Goal: Task Accomplishment & Management: Manage account settings

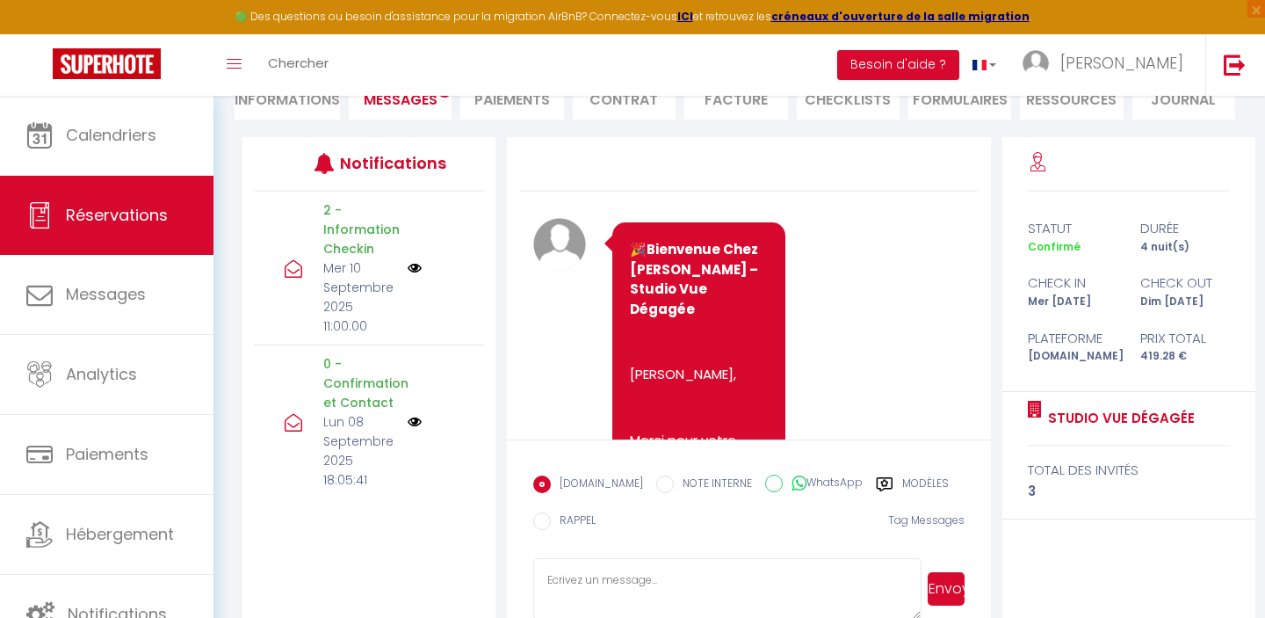
scroll to position [5355, 0]
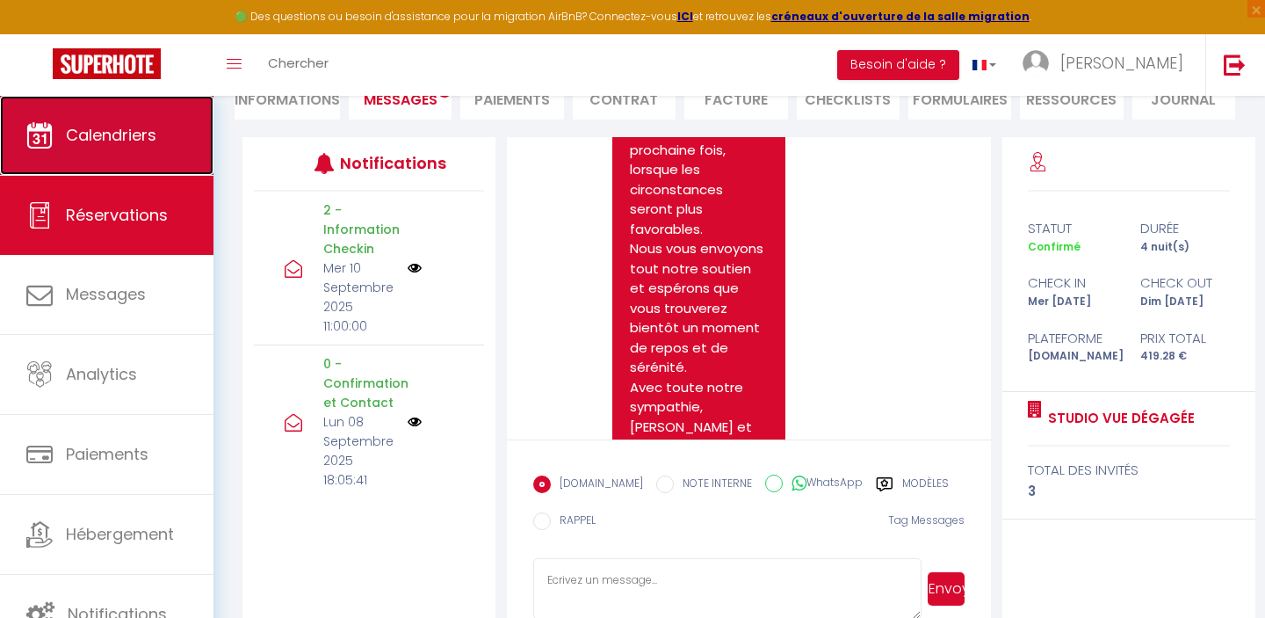
click at [166, 148] on link "Calendriers" at bounding box center [107, 135] width 214 height 79
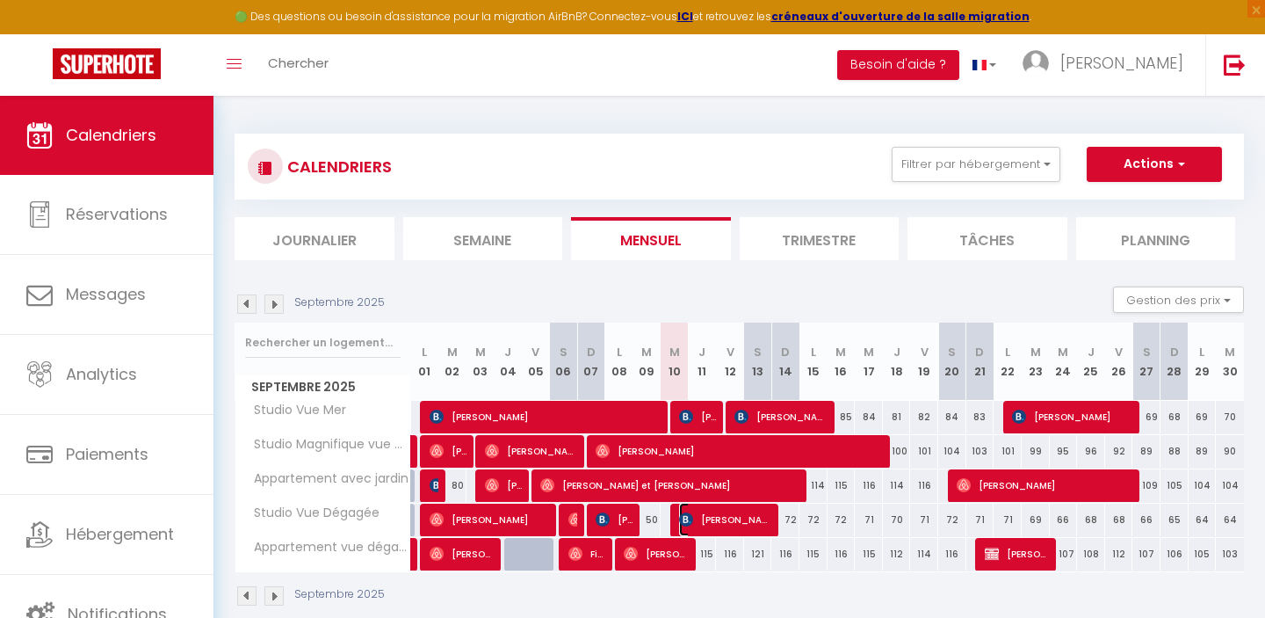
click at [732, 521] on span "[PERSON_NAME]" at bounding box center [726, 519] width 94 height 33
select select "OK"
select select "0"
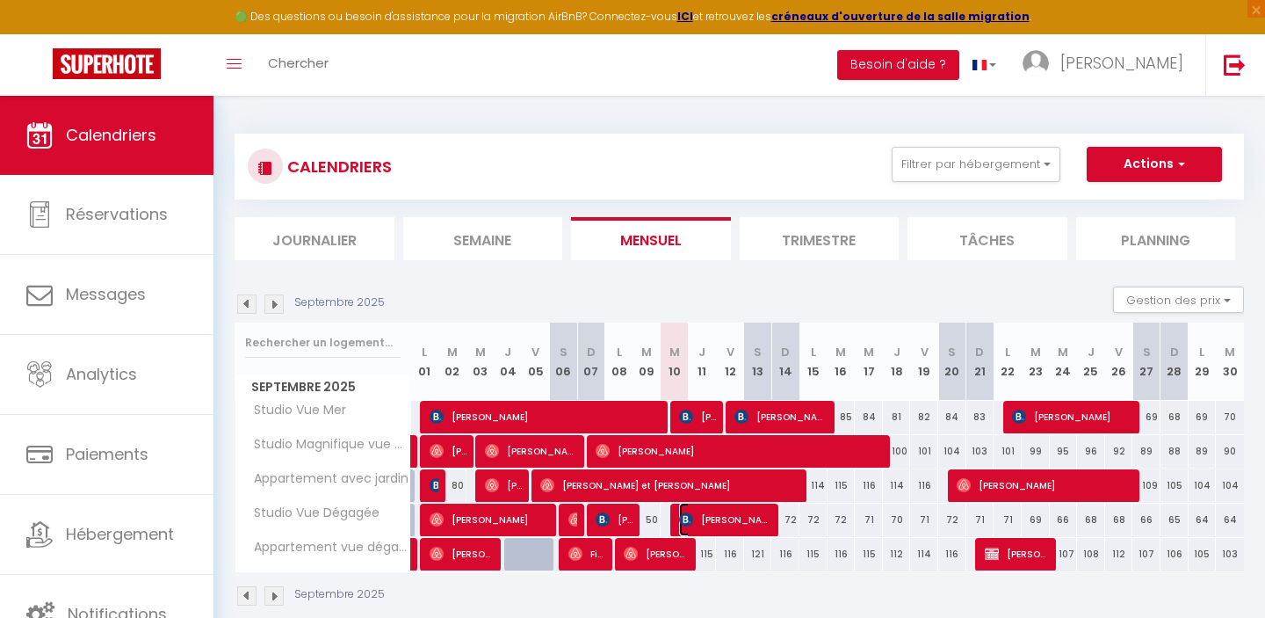
select select "1"
select select
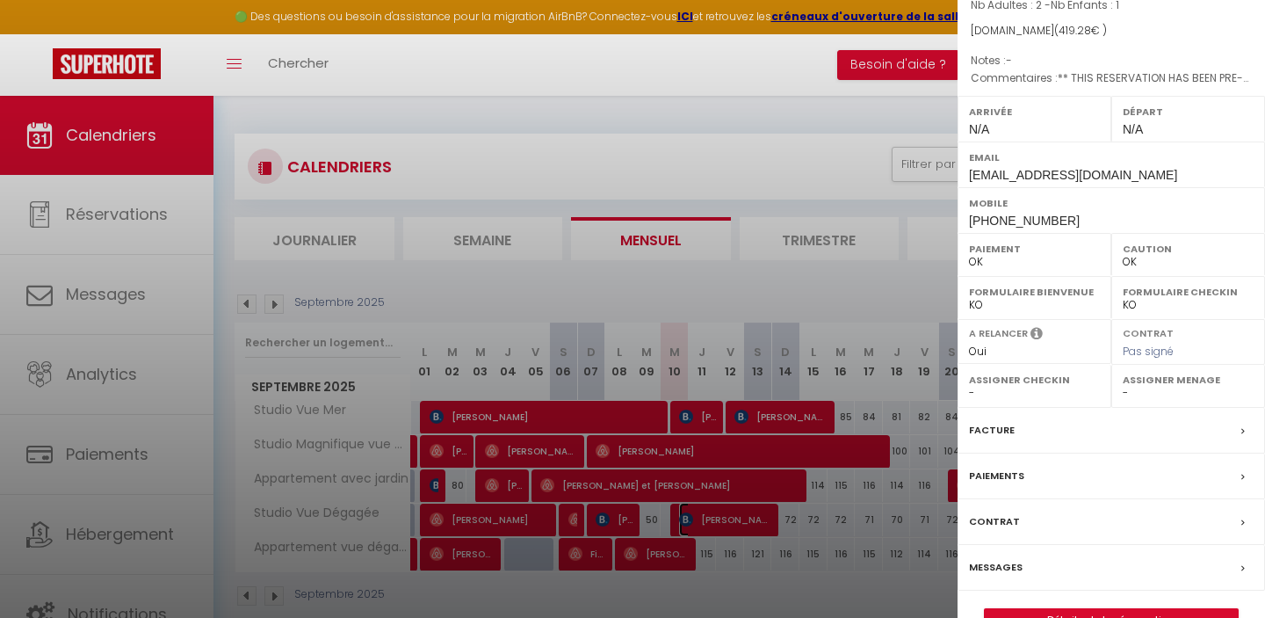
scroll to position [229, 0]
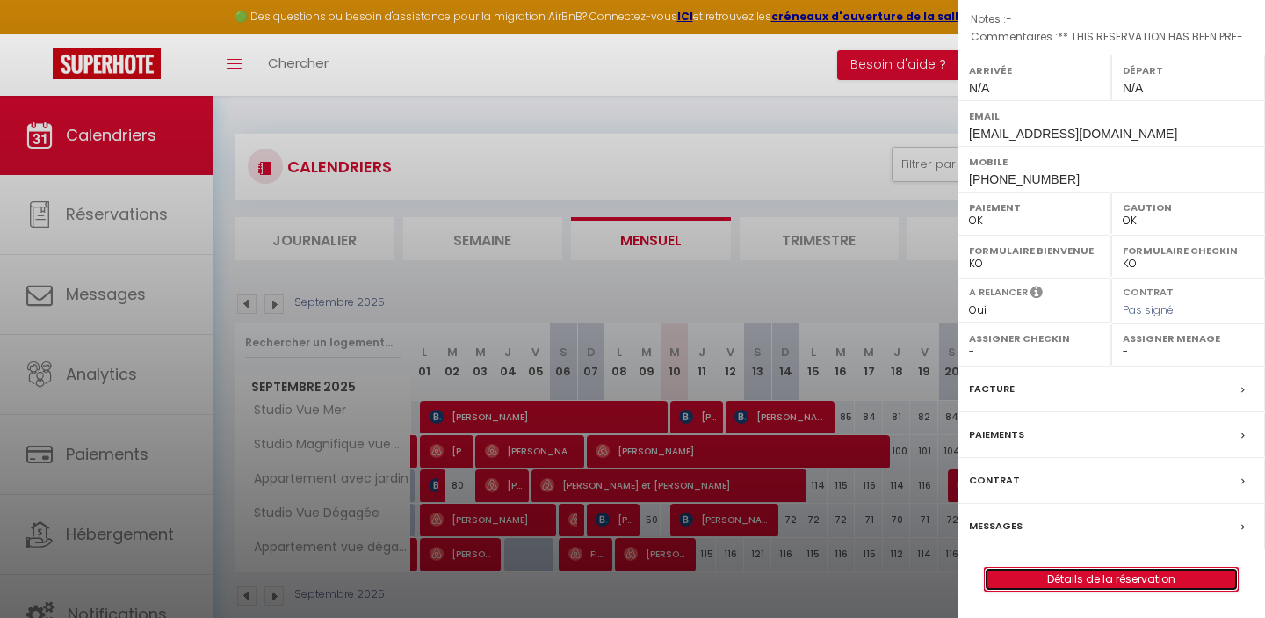
click at [1098, 576] on link "Détails de la réservation" at bounding box center [1111, 579] width 253 height 23
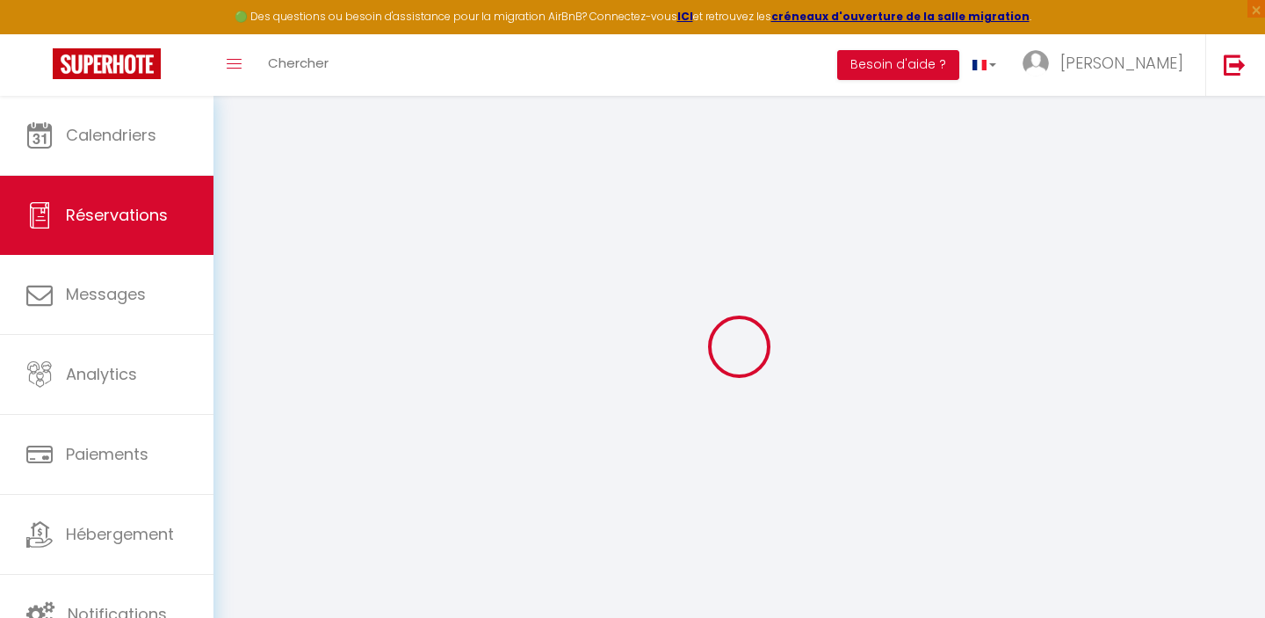
type input "Liudmyla"
type input "Velykoivanenko"
type input "[EMAIL_ADDRESS][DOMAIN_NAME]"
type input "[PHONE_NUMBER]"
type input "."
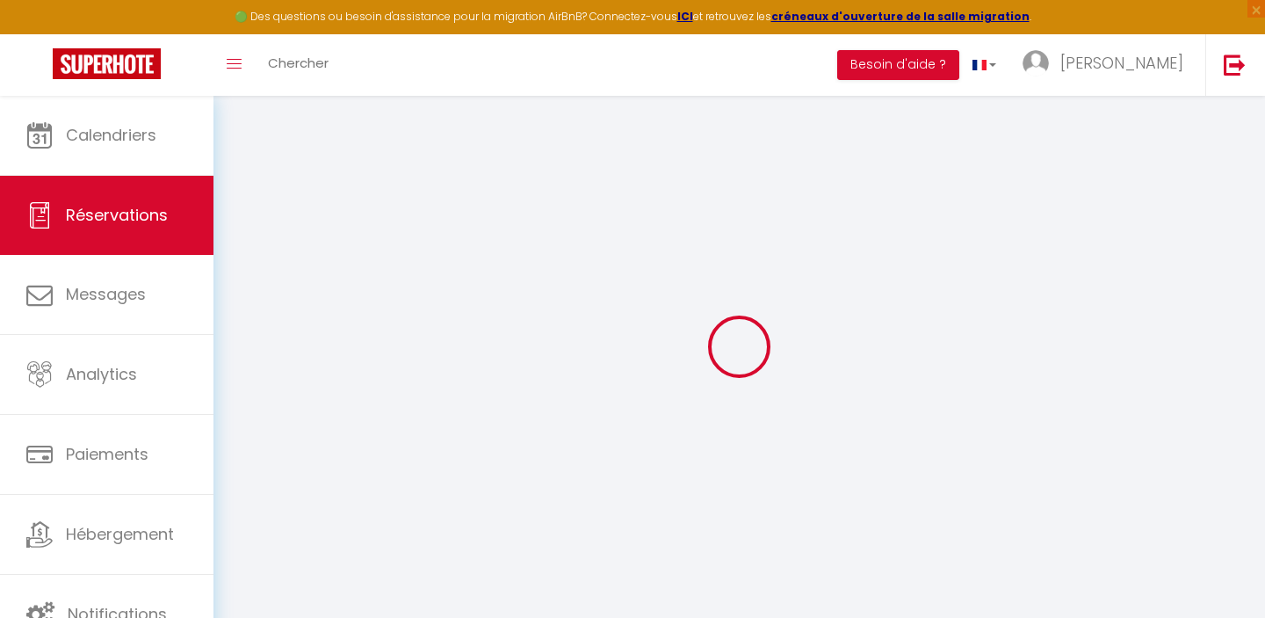
select select "CH"
type input "60.3"
type input "5.87"
select select "17122"
select select "1"
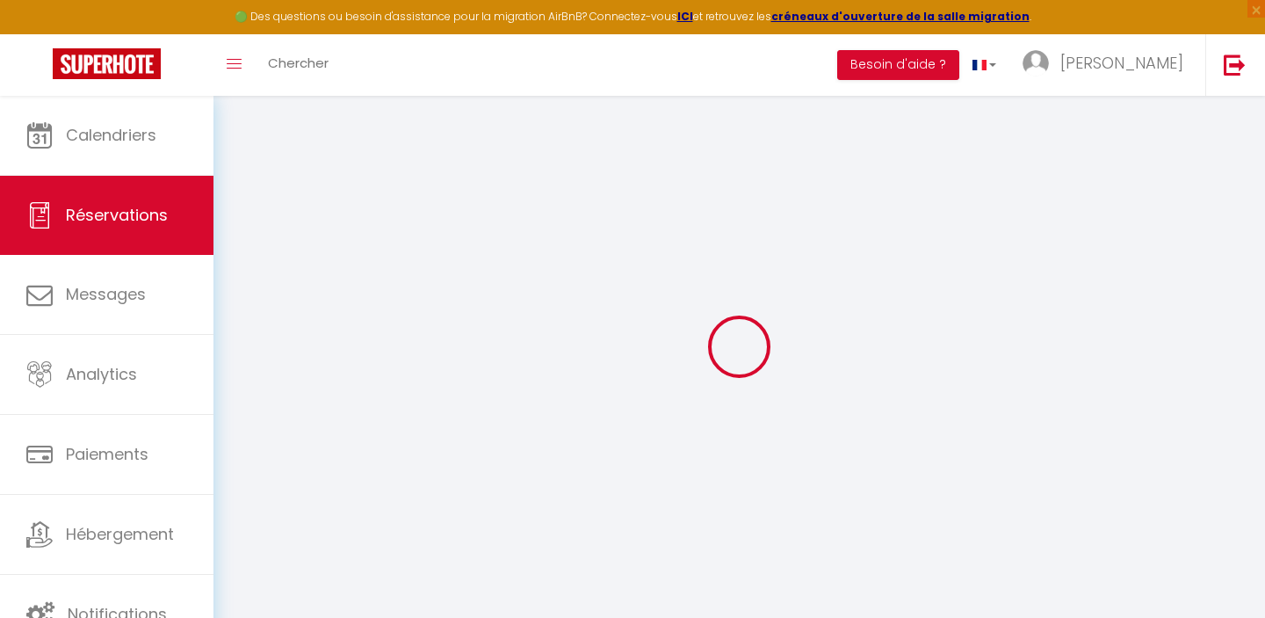
select select
type input "2"
type input "1"
select select "12"
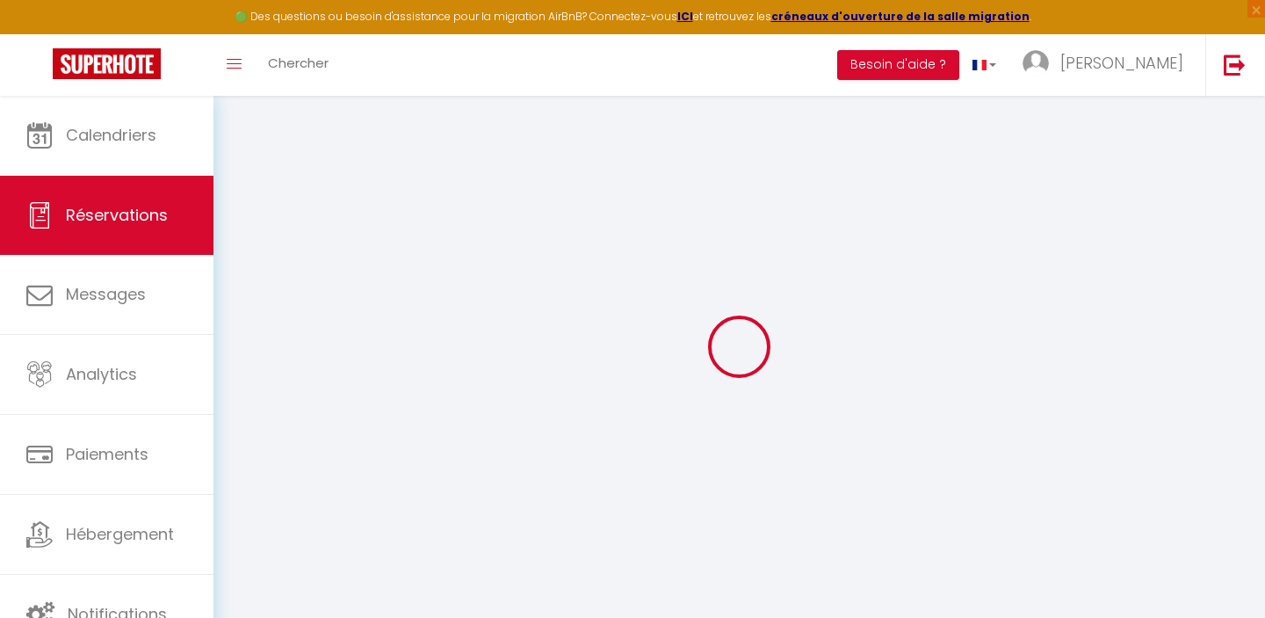
select select "15"
type input "342"
checkbox input "false"
type input "0"
select select "2"
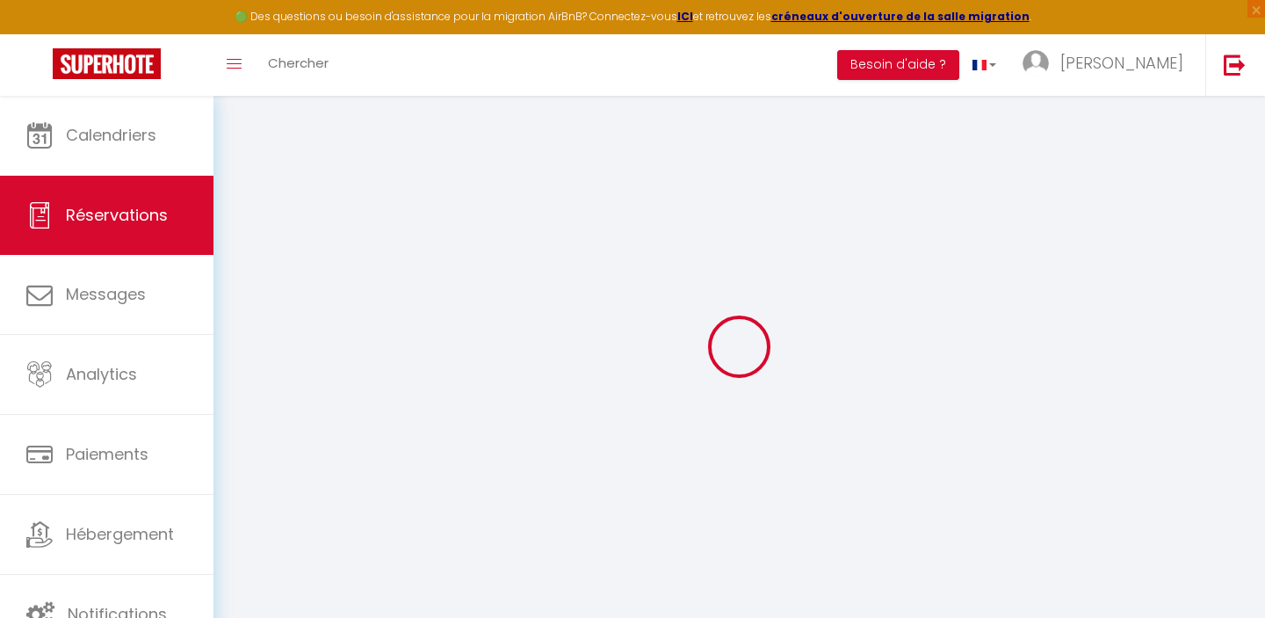
type input "0"
select select
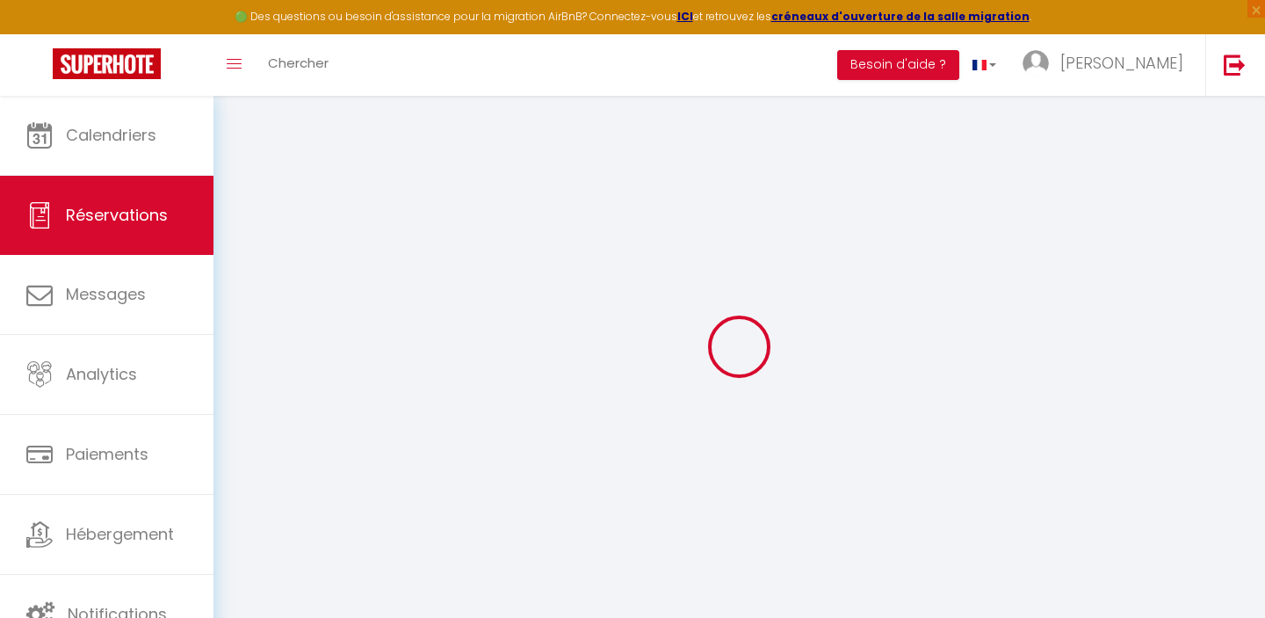
checkbox input "false"
select select
checkbox input "false"
select select
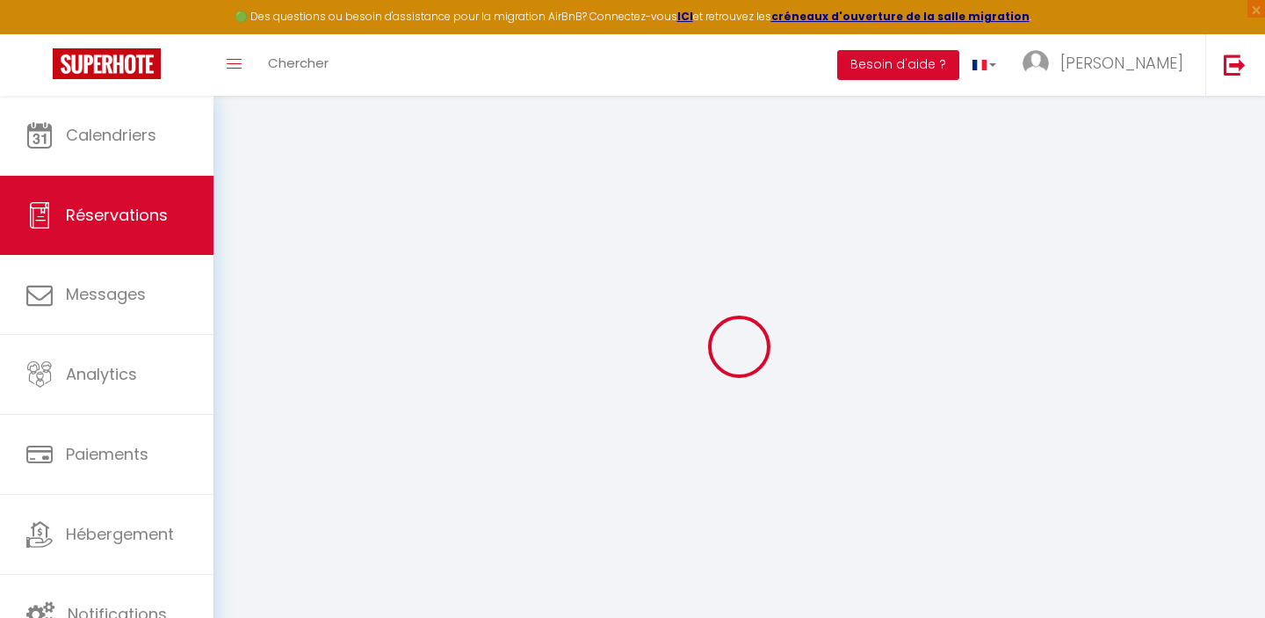
select select
checkbox input "false"
type textarea "** THIS RESERVATION HAS BEEN PRE-PAID ** BOOKING NOTE : Payment charge is EUR 5…"
type input "60"
type input "17.28"
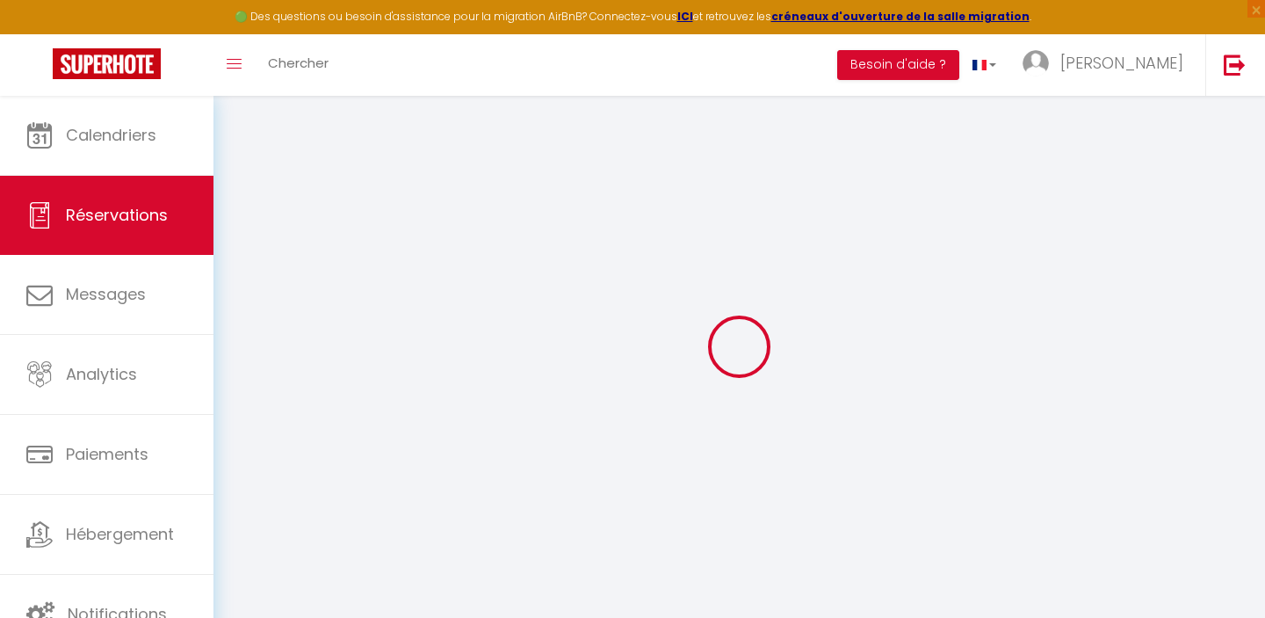
select select
checkbox input "false"
select select
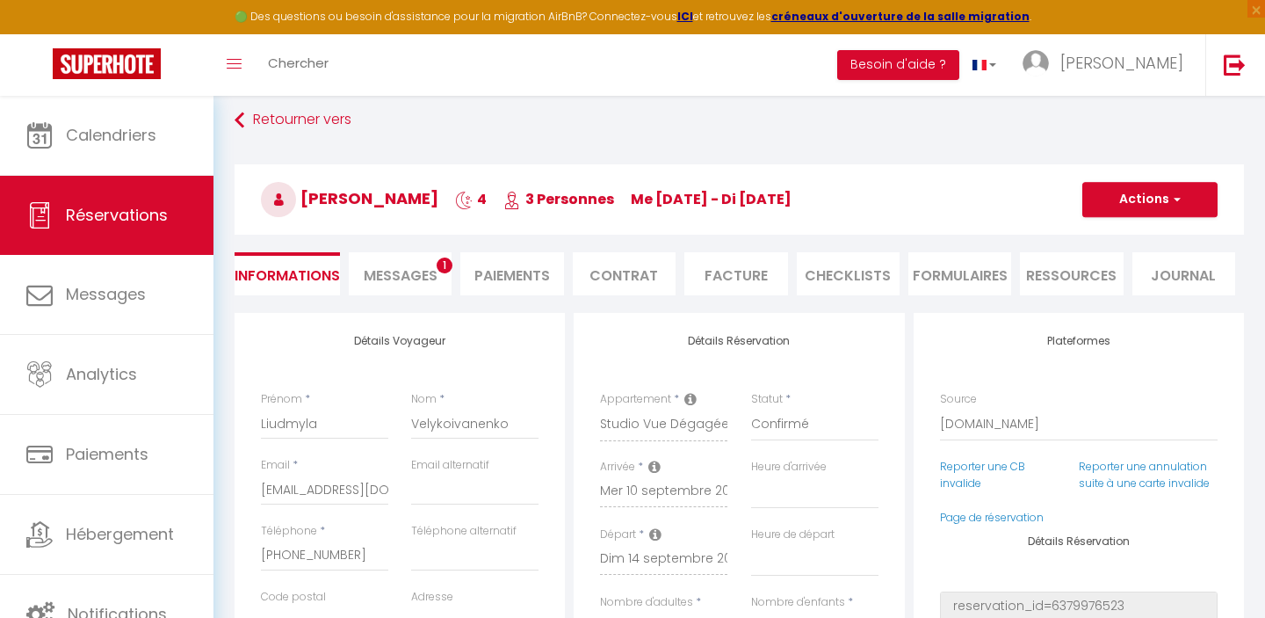
scroll to position [22, 0]
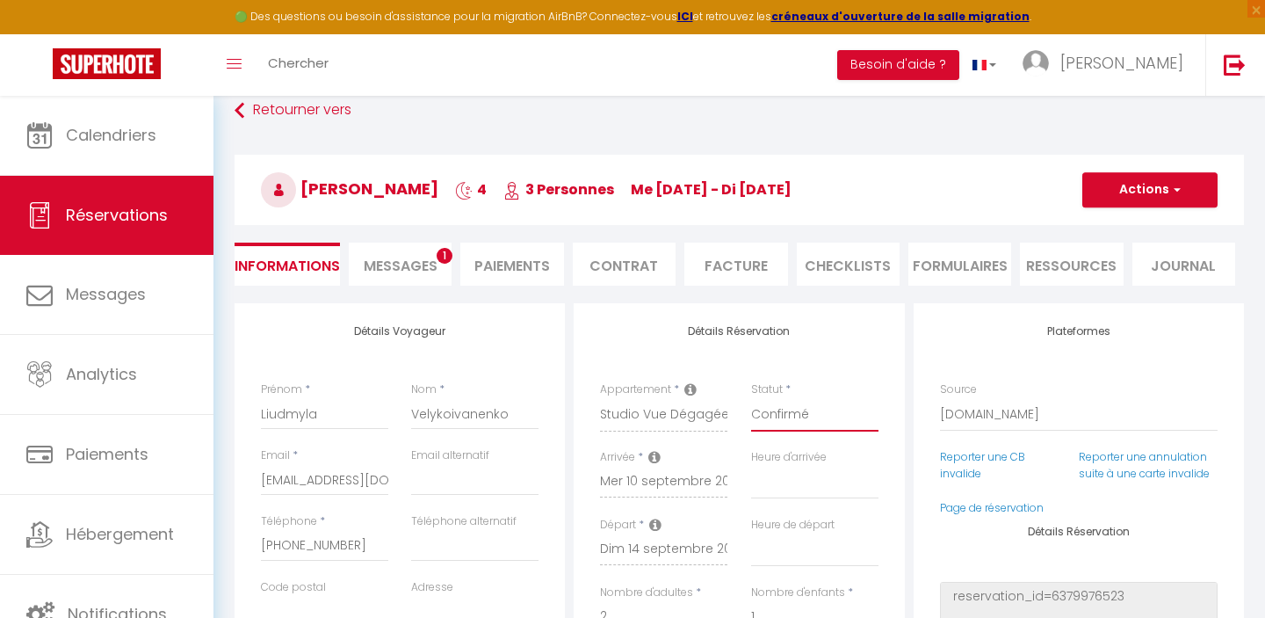
click at [848, 409] on select "Confirmé Non Confirmé [PERSON_NAME] par le voyageur No Show Request" at bounding box center [814, 414] width 127 height 33
select select "5"
select select
checkbox input "false"
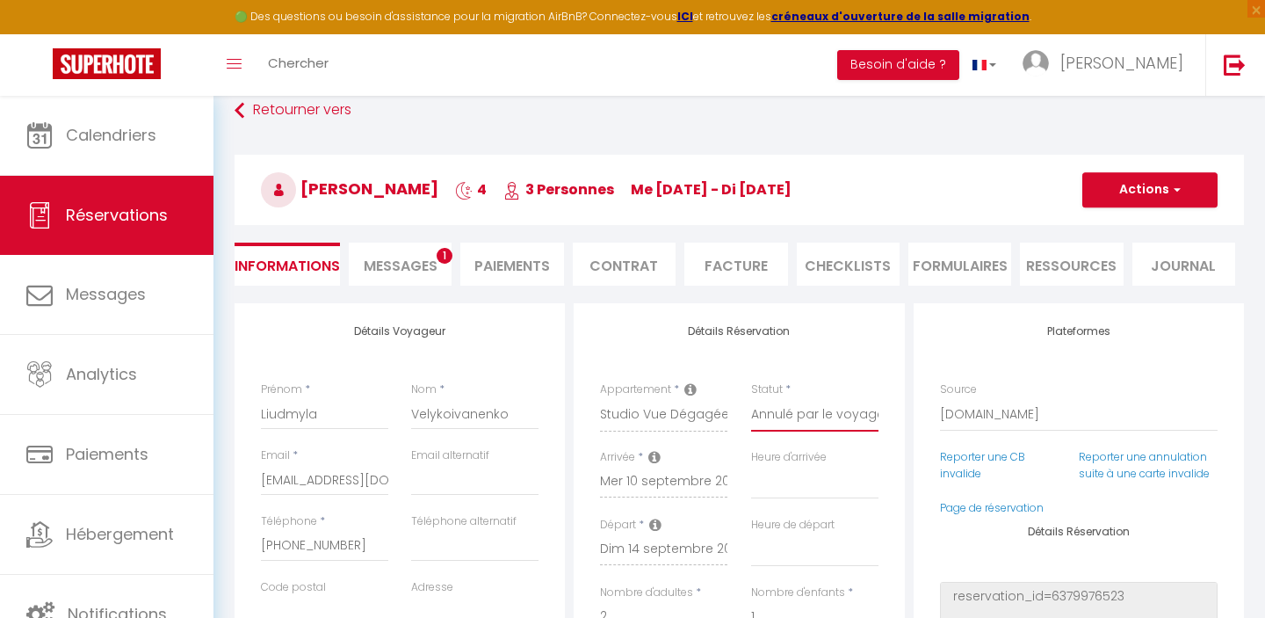
scroll to position [40, 0]
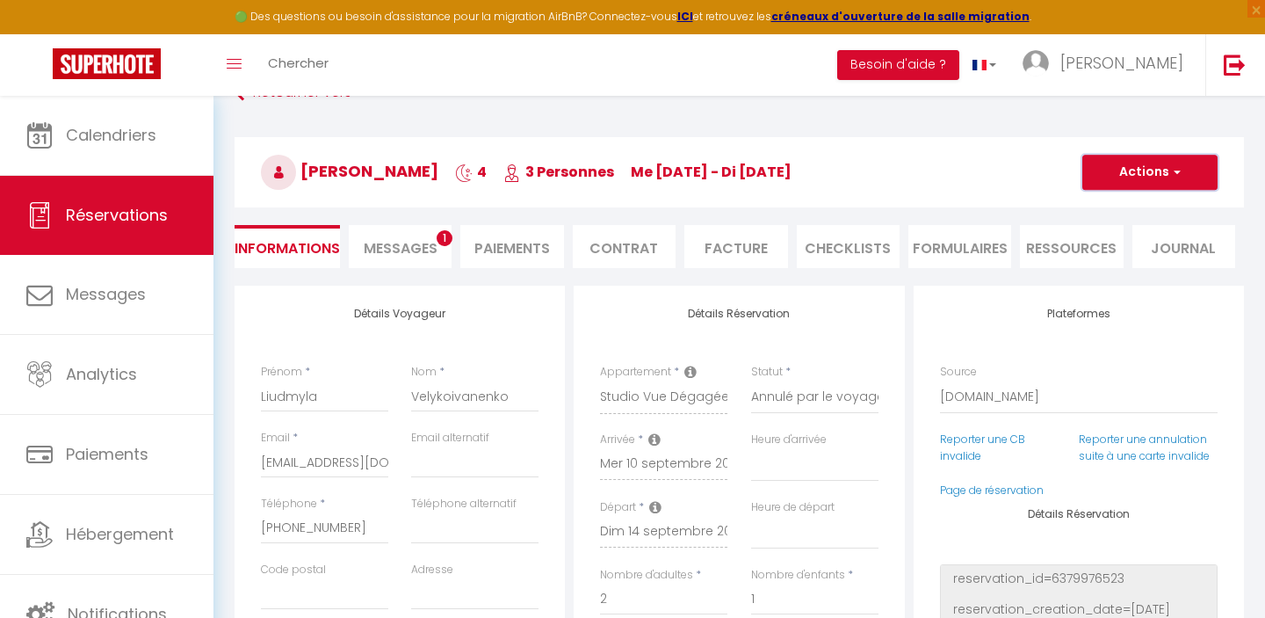
click at [1180, 176] on button "Actions" at bounding box center [1150, 172] width 135 height 35
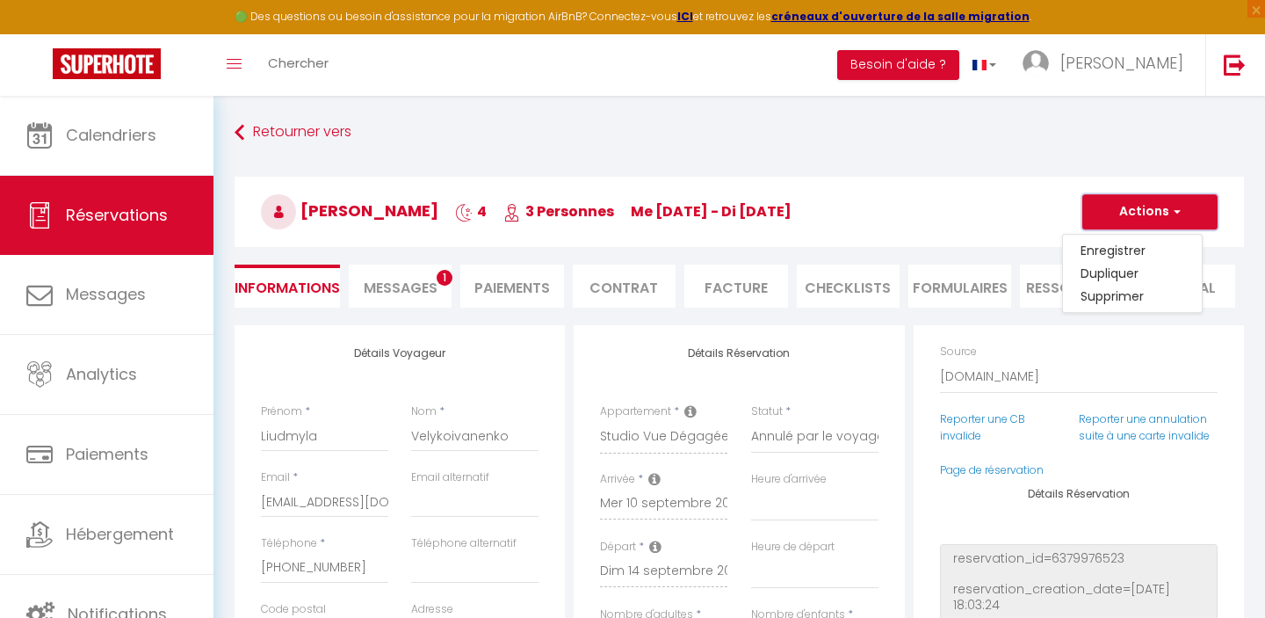
scroll to position [0, 0]
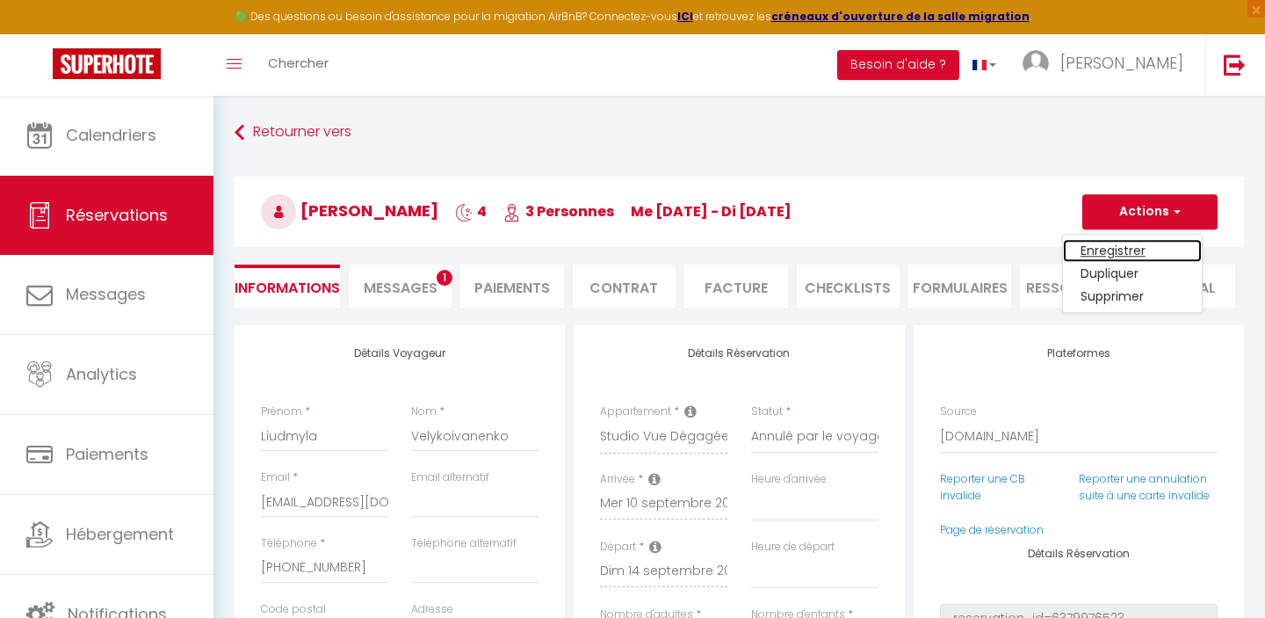
click at [1123, 251] on link "Enregistrer" at bounding box center [1132, 250] width 139 height 23
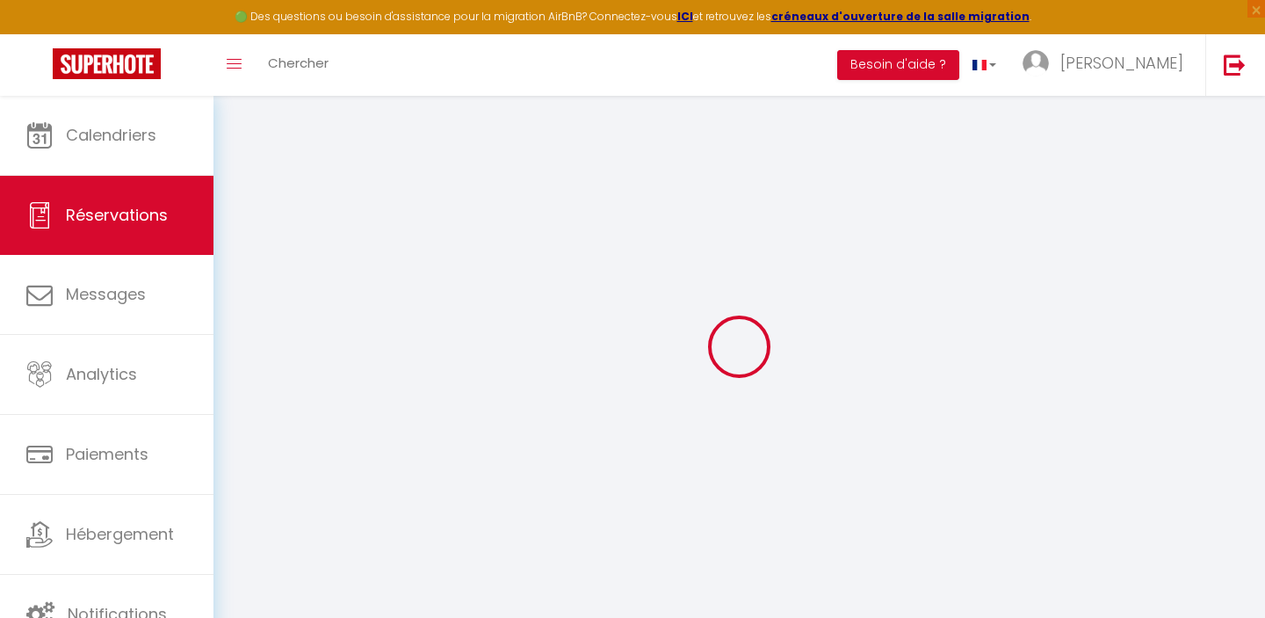
select select "not_cancelled"
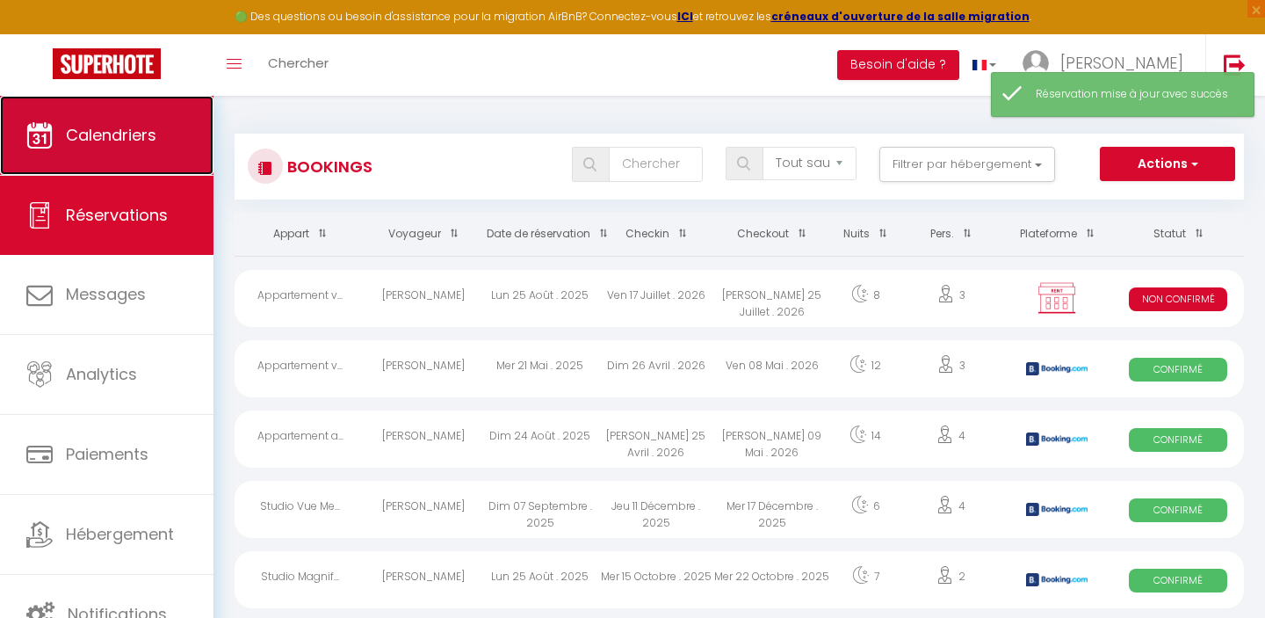
click at [102, 155] on link "Calendriers" at bounding box center [107, 135] width 214 height 79
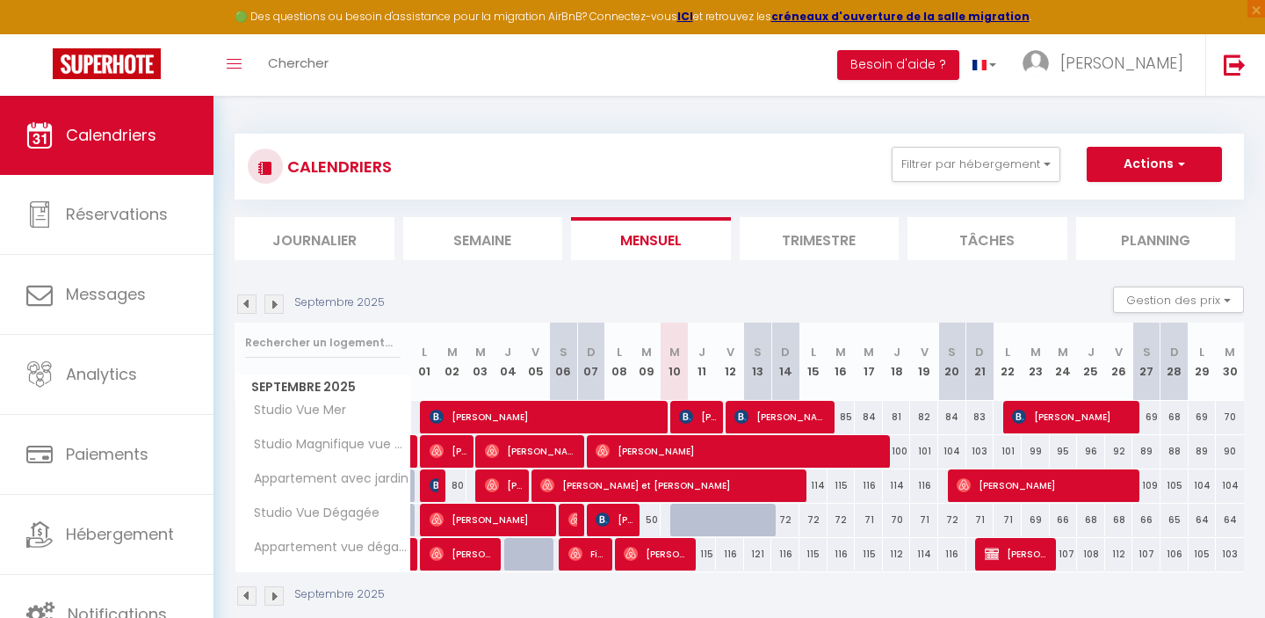
click at [682, 516] on div at bounding box center [684, 519] width 28 height 33
type input "76"
type input "Mer 10 Septembre 2025"
type input "Jeu 11 Septembre 2025"
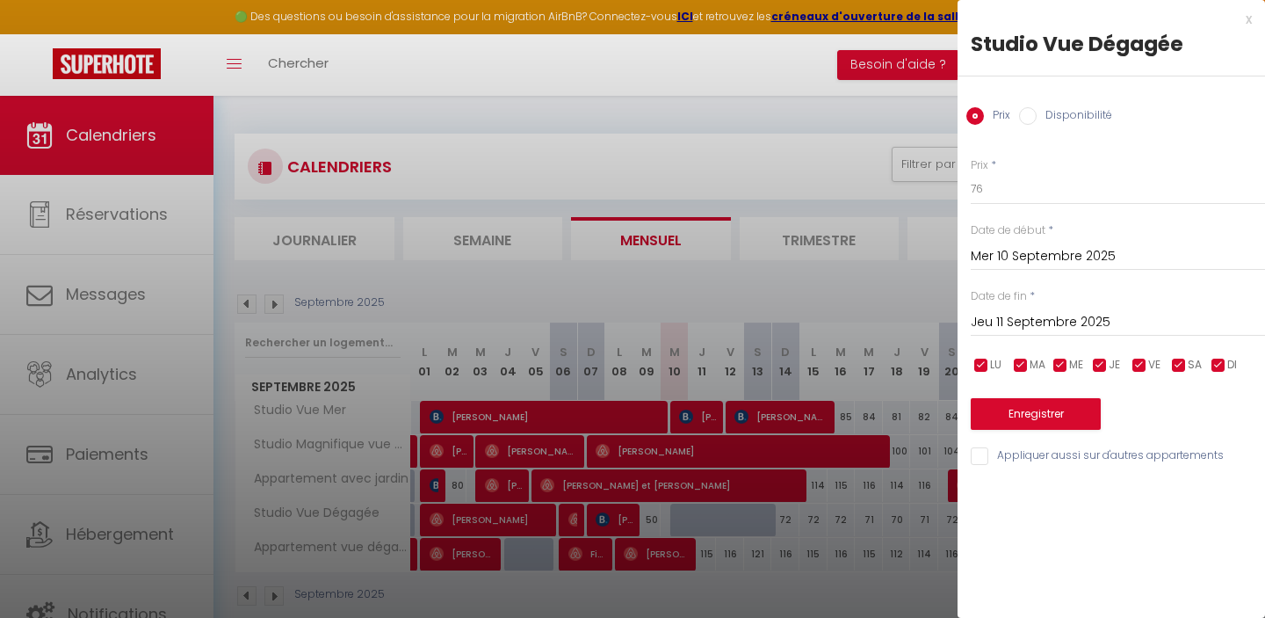
click at [1032, 113] on input "Disponibilité" at bounding box center [1028, 116] width 18 height 18
radio input "true"
radio input "false"
click at [1040, 329] on input "Jeu 11 Septembre 2025" at bounding box center [1118, 324] width 294 height 23
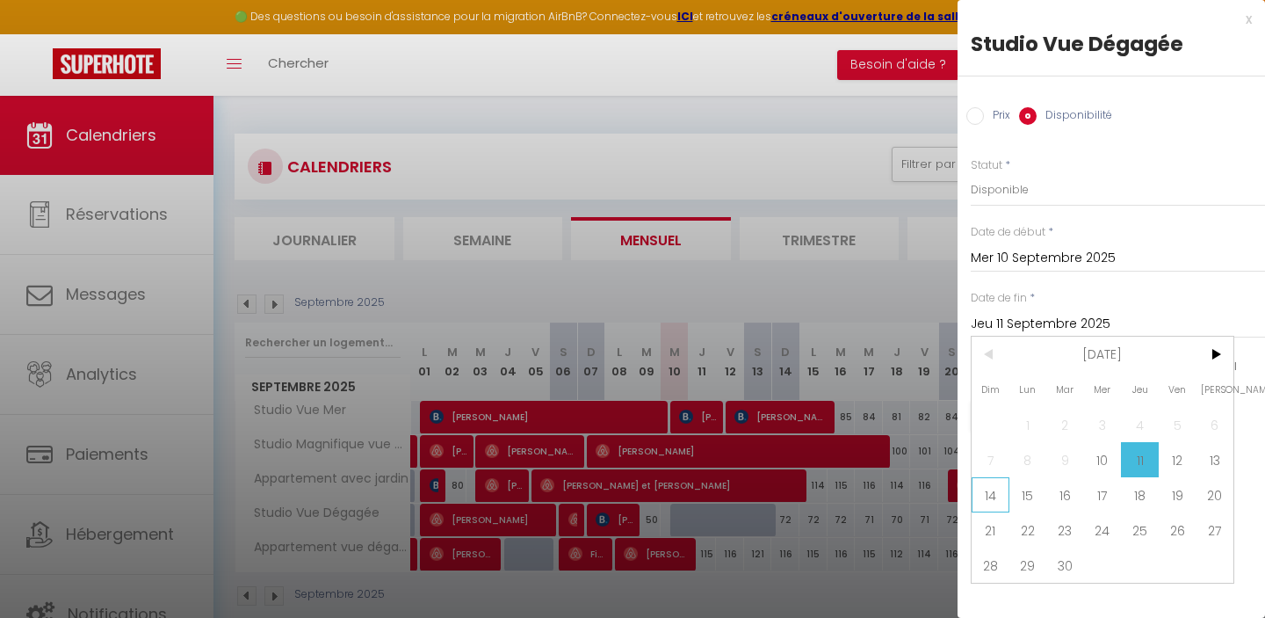
click at [990, 496] on span "14" at bounding box center [991, 494] width 38 height 35
type input "Dim 14 Septembre 2025"
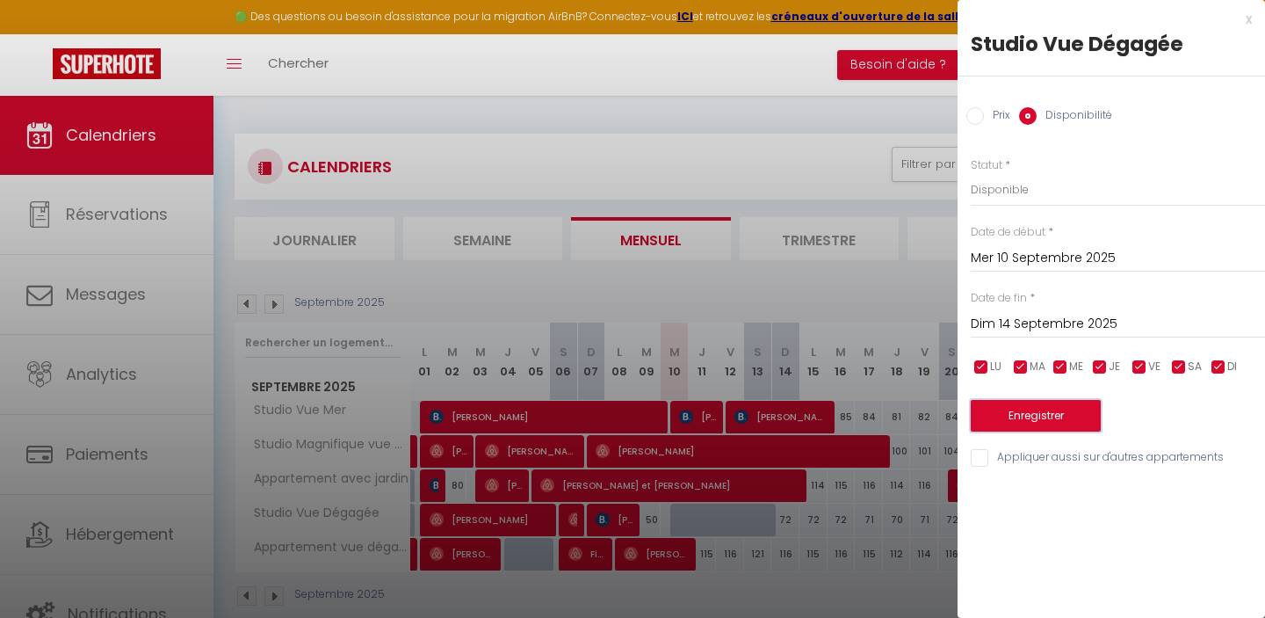
click at [1027, 415] on button "Enregistrer" at bounding box center [1036, 416] width 130 height 32
